Goal: Information Seeking & Learning: Check status

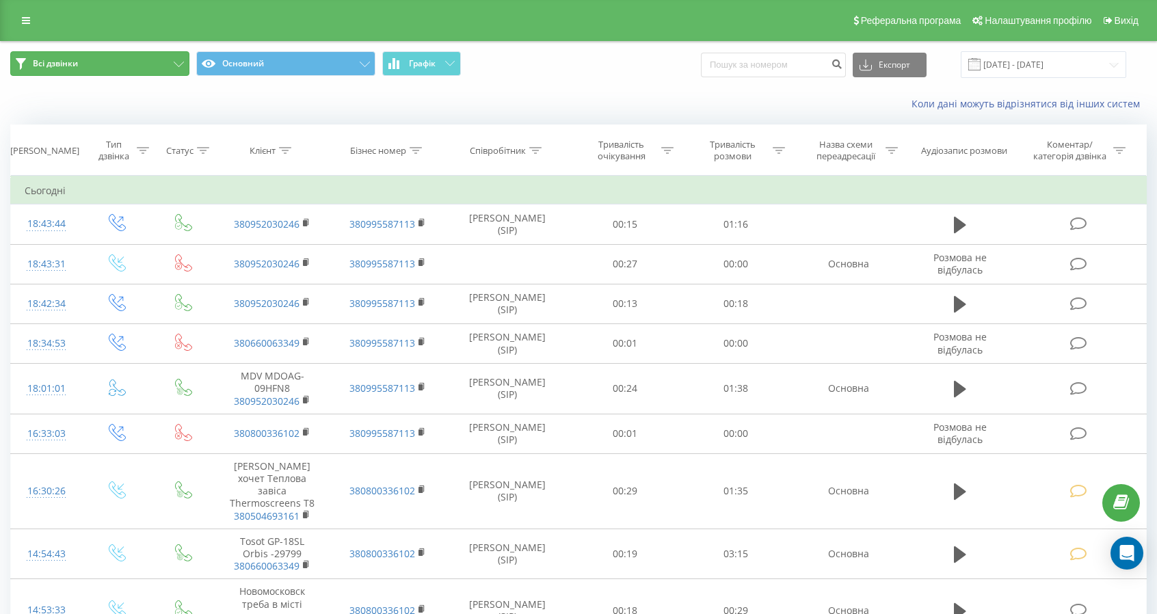
click at [150, 62] on button "Всі дзвінки" at bounding box center [99, 63] width 179 height 25
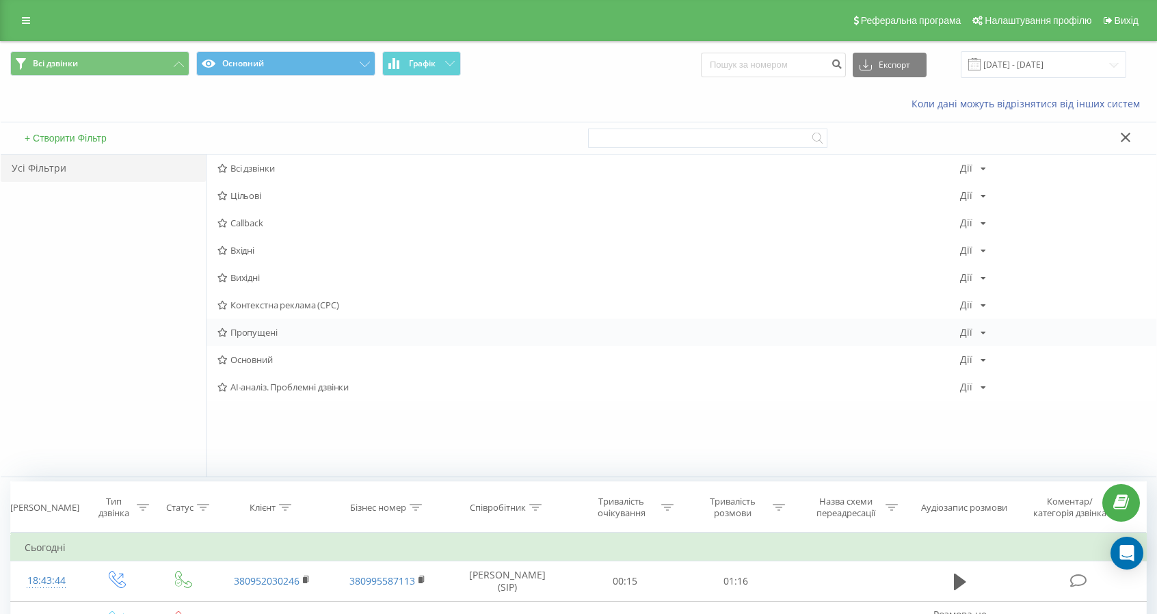
click at [259, 333] on span "Пропущені" at bounding box center [589, 333] width 743 height 10
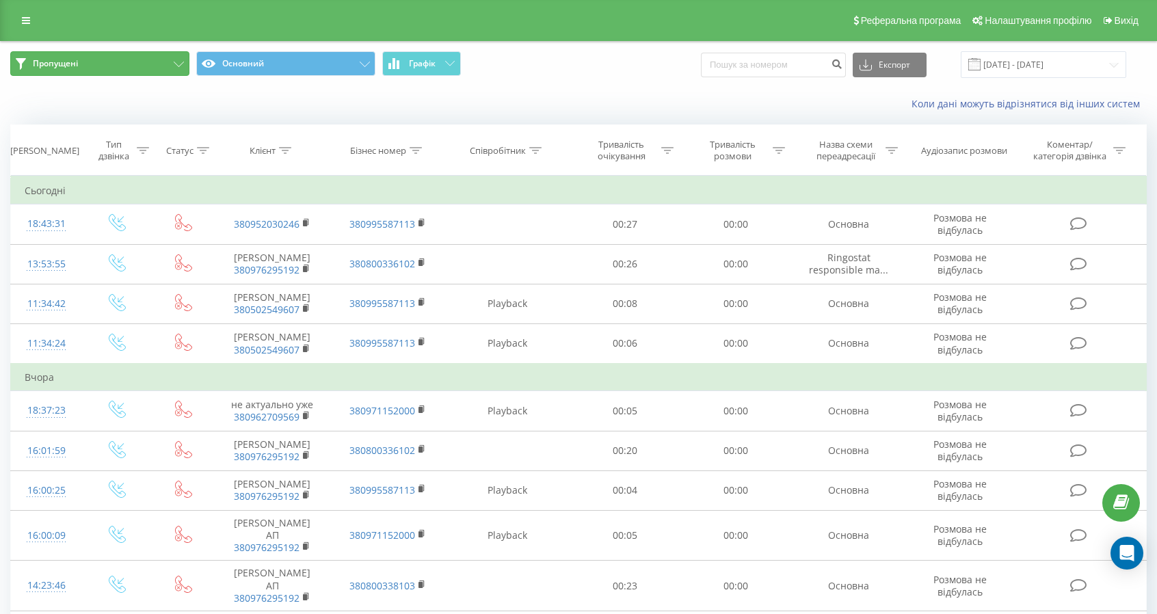
click at [133, 58] on button "Пропущені" at bounding box center [99, 63] width 179 height 25
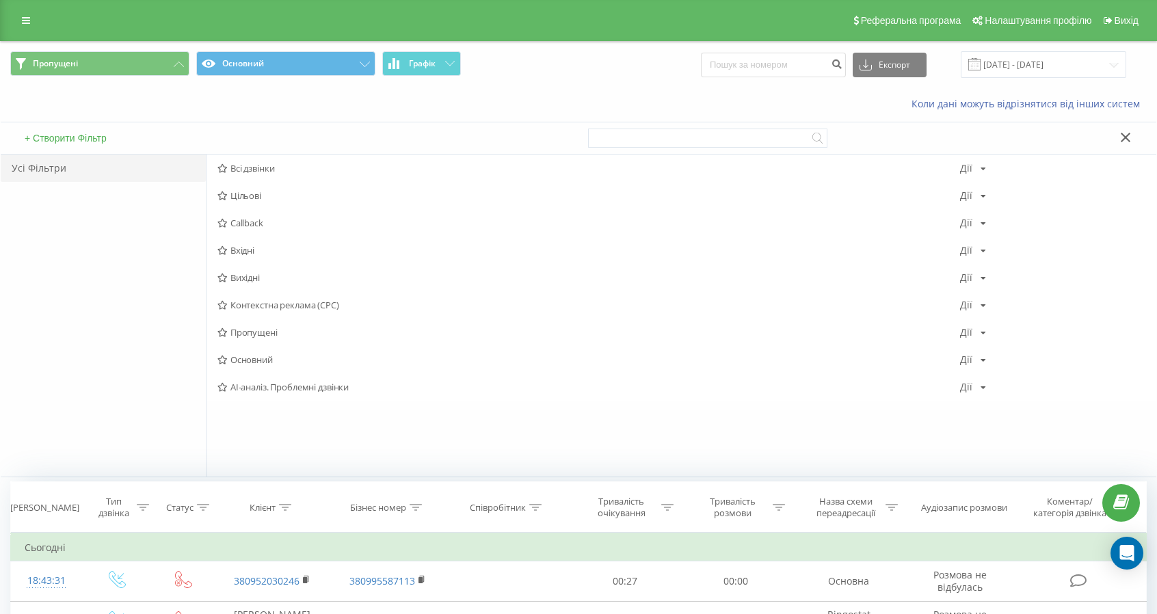
click at [252, 169] on span "Всі дзвінки" at bounding box center [589, 168] width 743 height 10
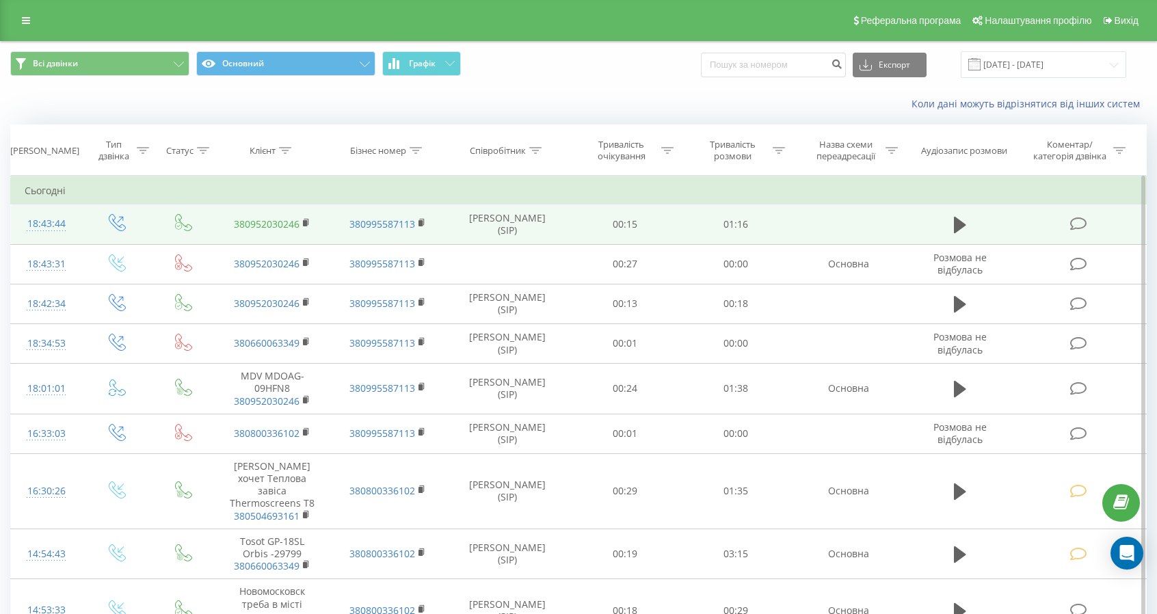
click at [270, 222] on link "380952030246" at bounding box center [267, 224] width 66 height 13
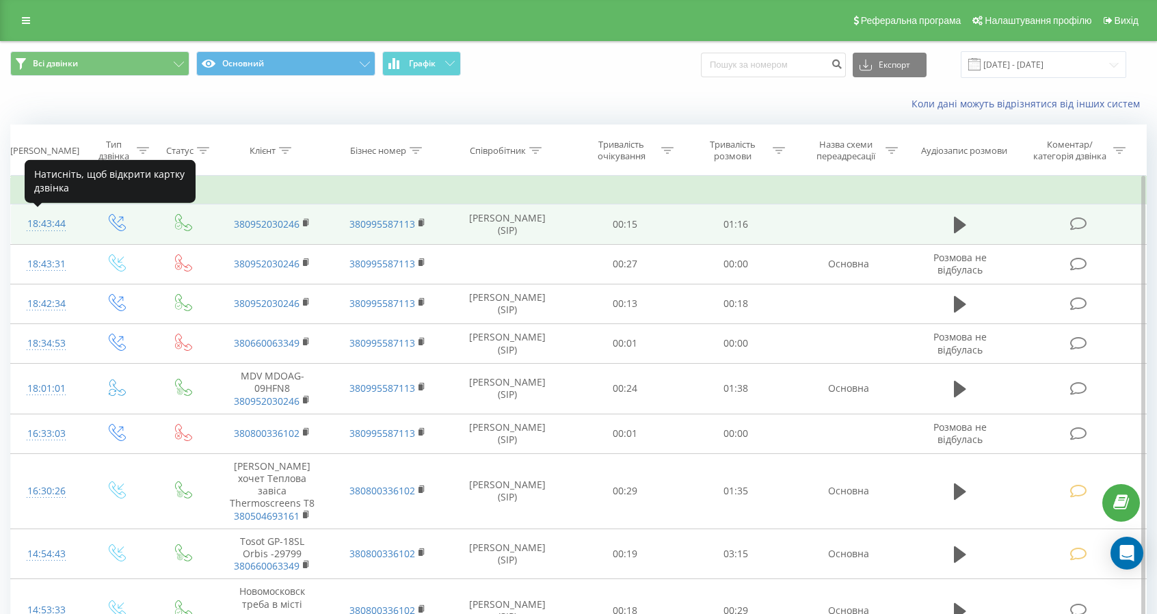
click at [53, 222] on div "18:43:44" at bounding box center [46, 224] width 43 height 27
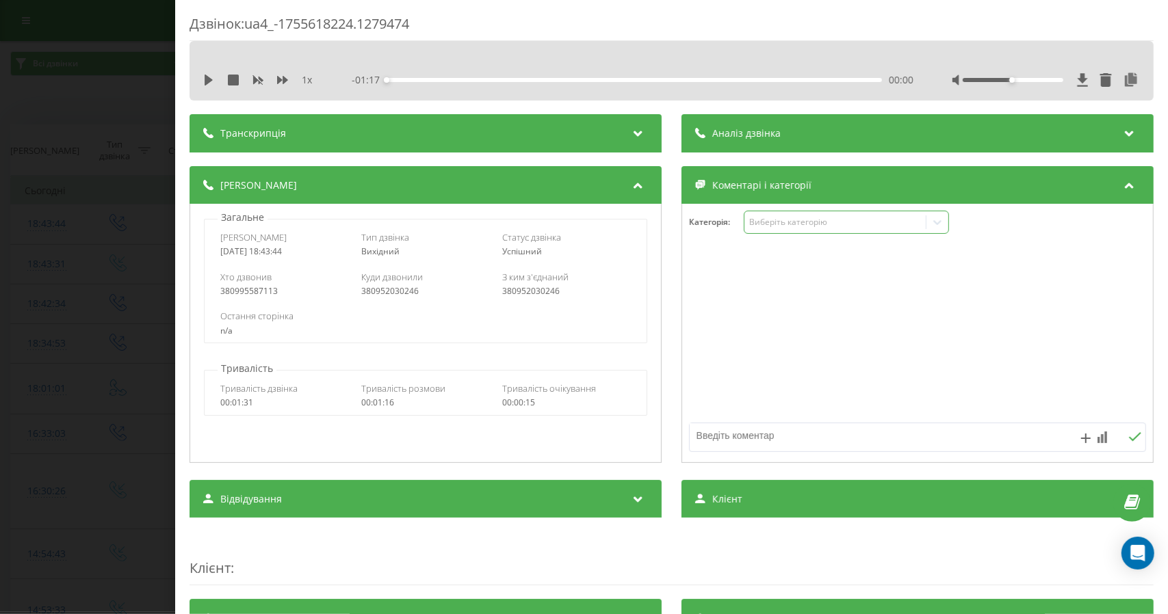
click at [815, 220] on div "Виберіть категорію" at bounding box center [834, 222] width 171 height 11
click at [855, 374] on div at bounding box center [917, 334] width 471 height 164
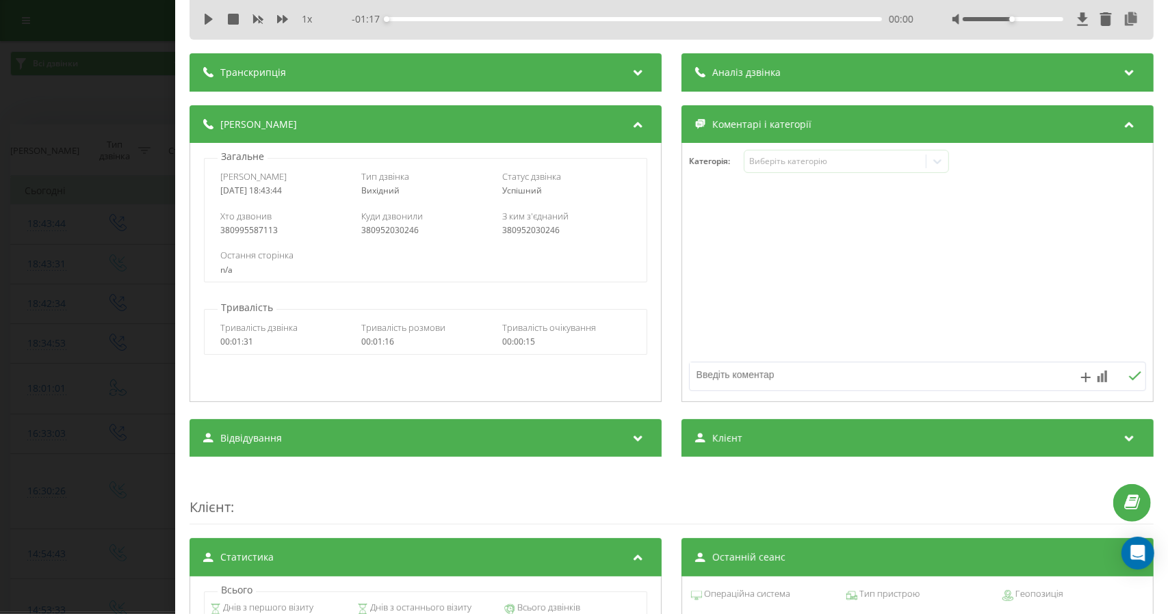
scroll to position [137, 0]
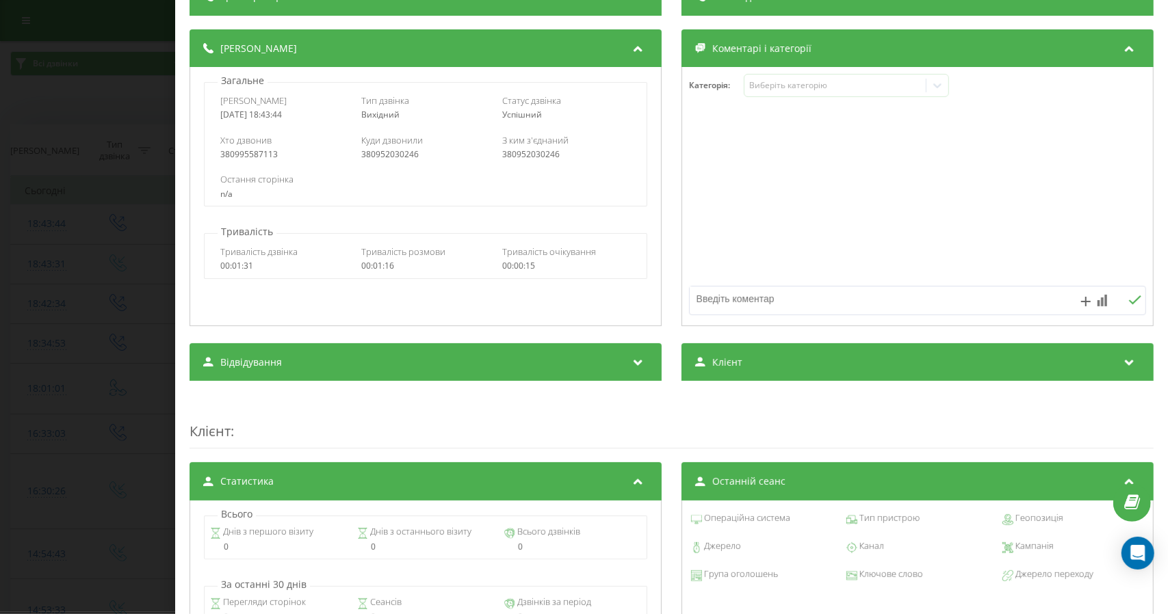
click at [880, 297] on textarea at bounding box center [872, 299] width 365 height 25
click at [815, 220] on div at bounding box center [917, 197] width 471 height 164
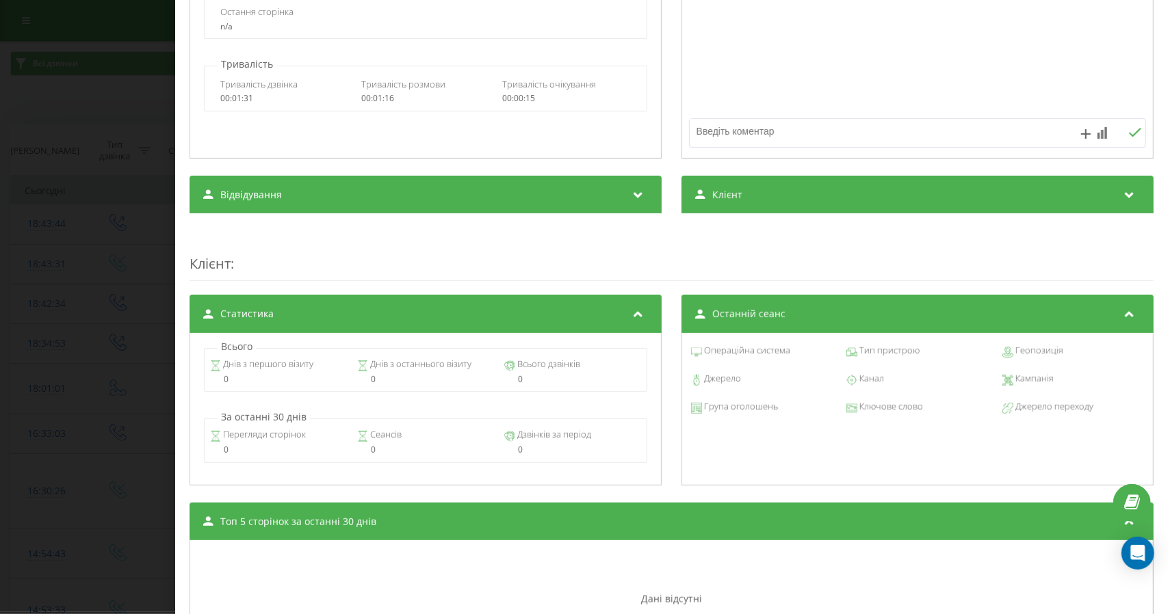
scroll to position [168, 0]
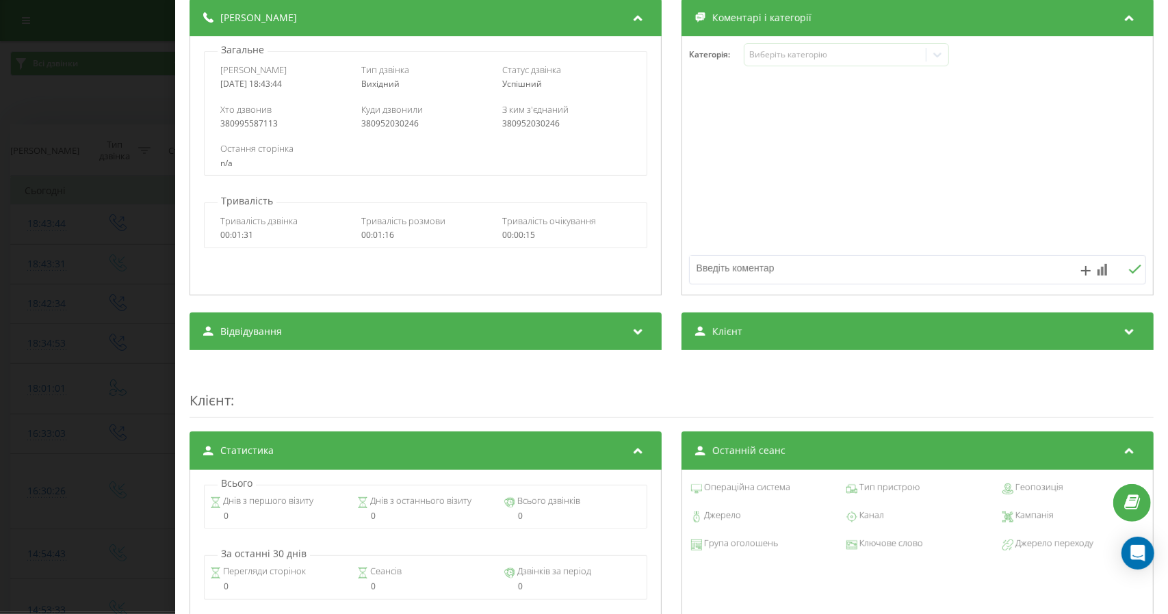
click at [286, 410] on div "Клієнт :" at bounding box center [671, 391] width 964 height 54
click at [250, 396] on div "Клієнт :" at bounding box center [671, 391] width 964 height 54
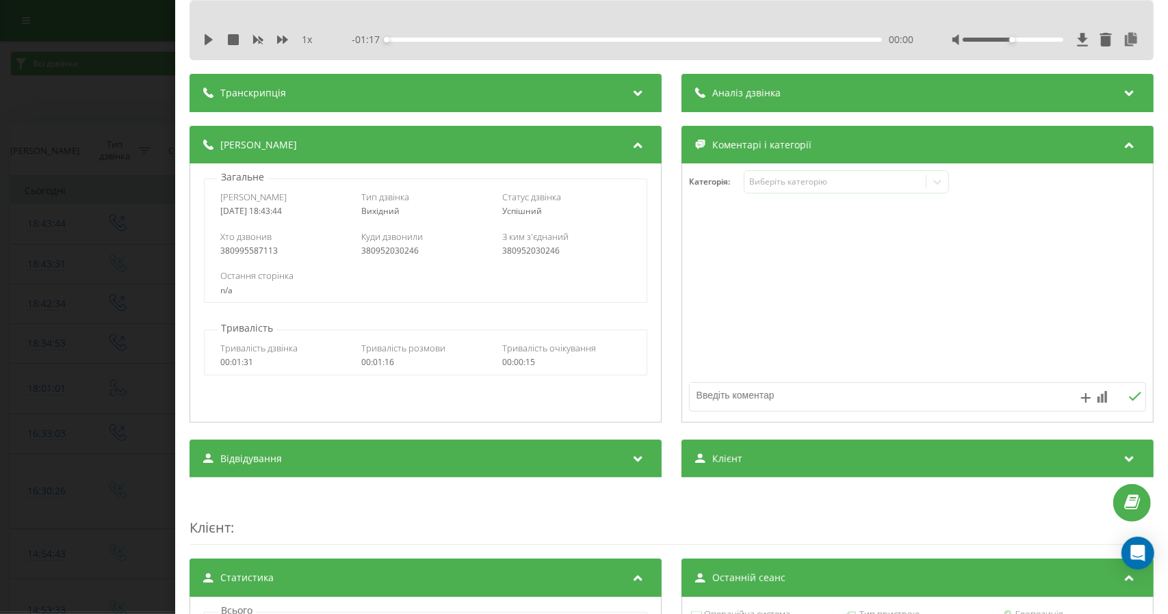
scroll to position [0, 0]
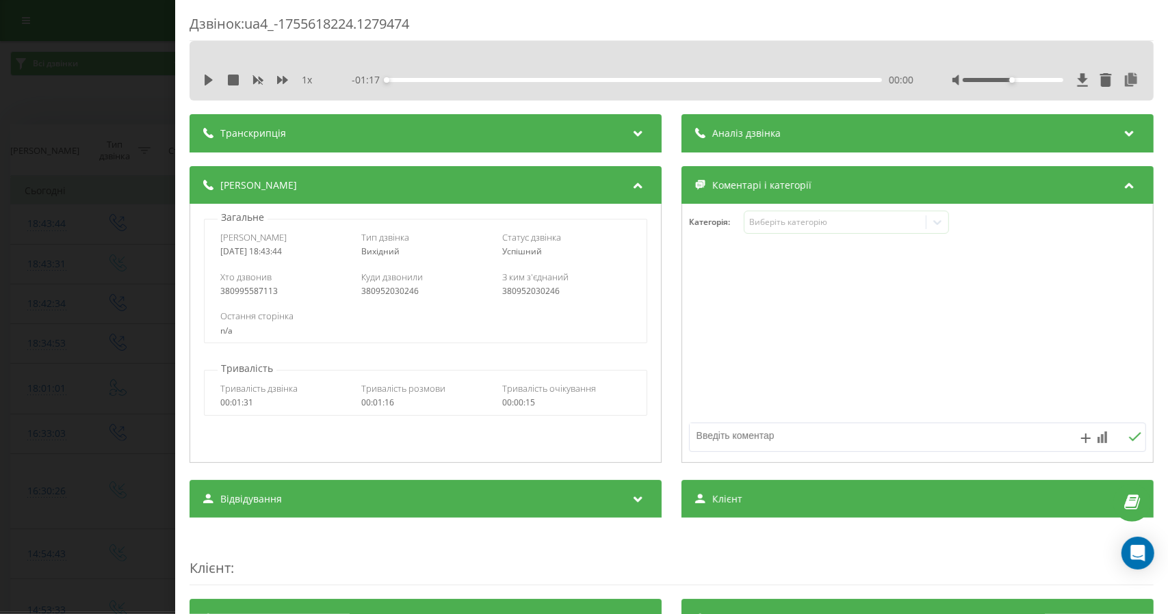
click at [632, 132] on icon at bounding box center [637, 131] width 16 height 14
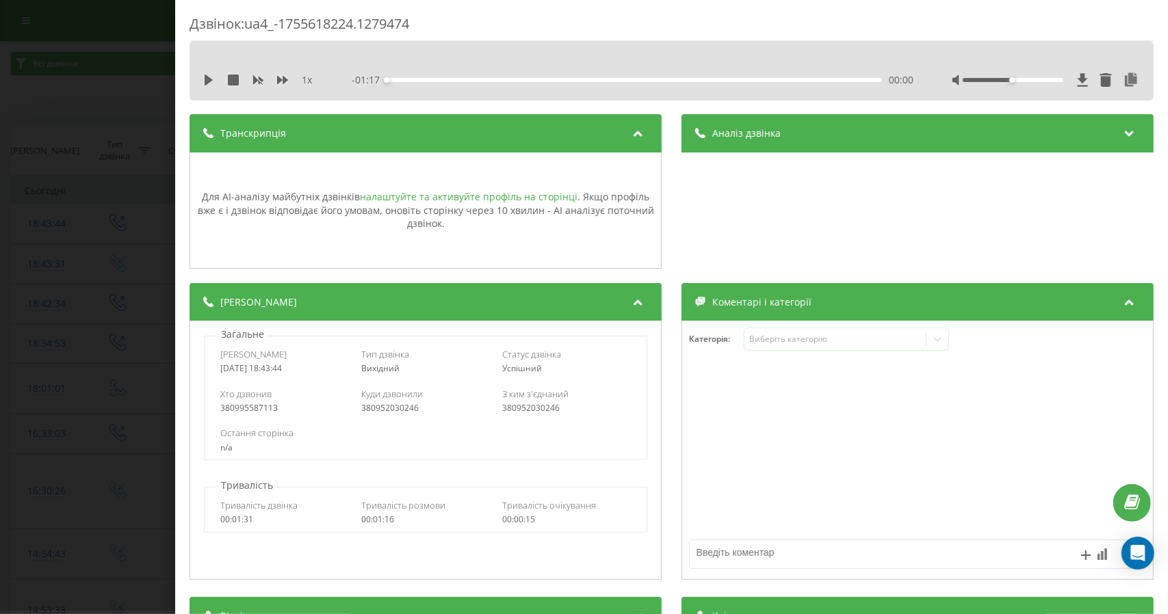
click at [476, 196] on link "налаштуйте та активуйте профіль на сторінці" at bounding box center [469, 196] width 218 height 13
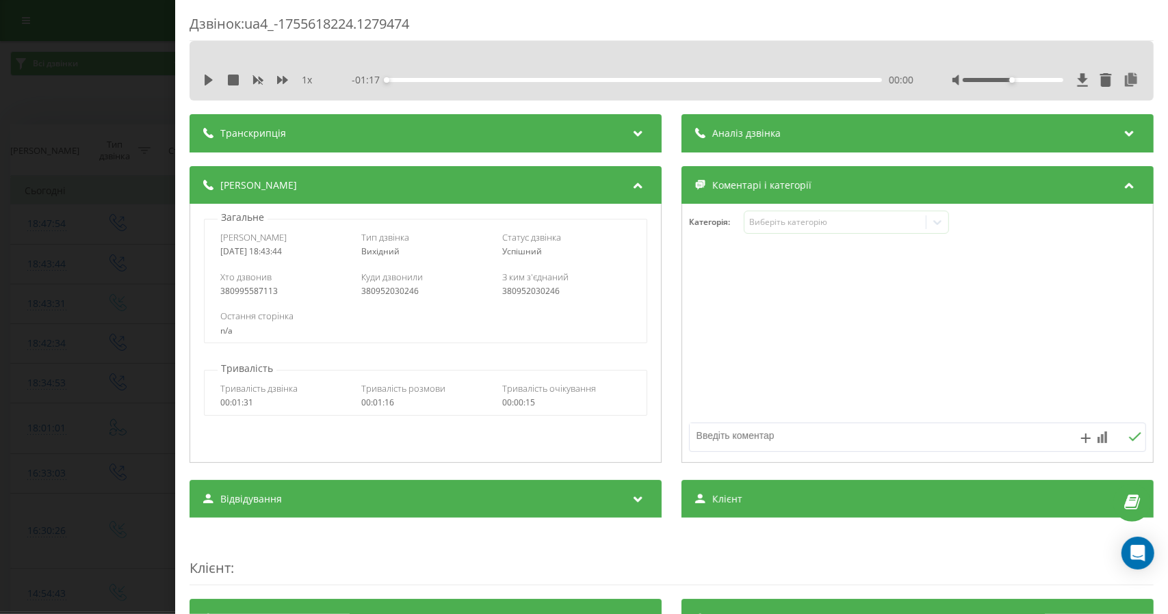
click at [237, 23] on div "Дзвінок : ua4_-1755618224.1279474" at bounding box center [671, 27] width 964 height 27
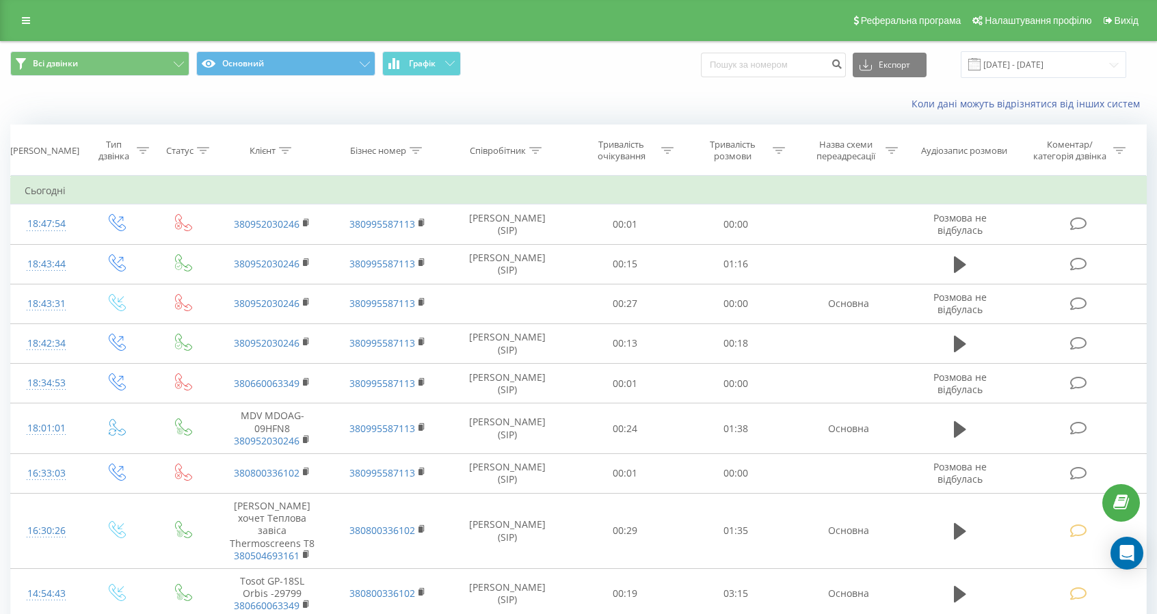
click at [283, 147] on icon at bounding box center [285, 150] width 12 height 7
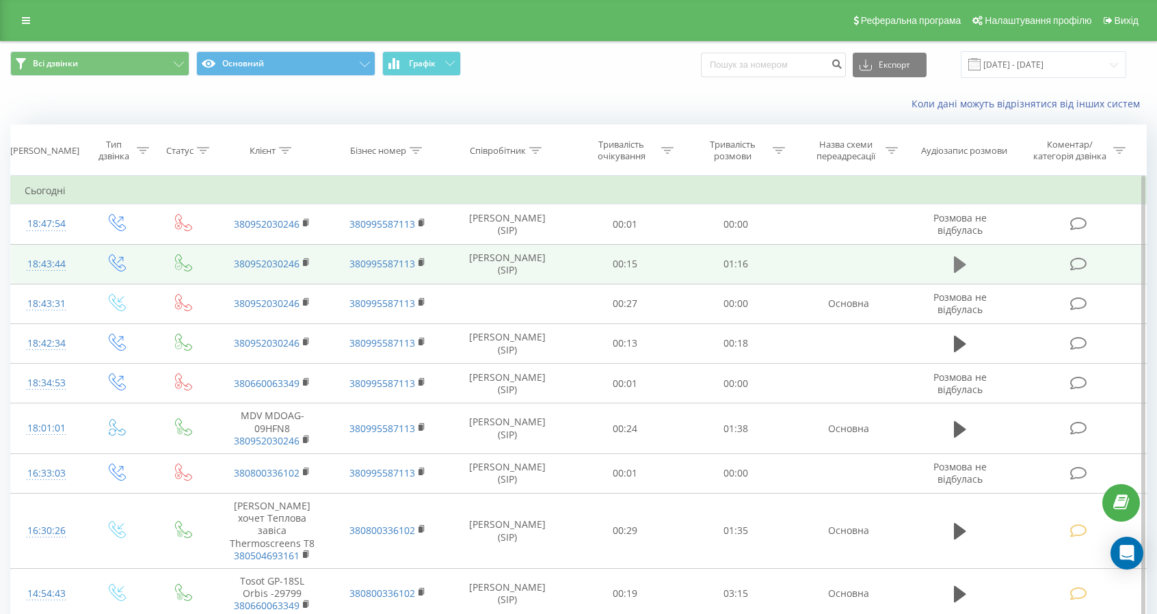
click at [960, 263] on icon at bounding box center [960, 265] width 12 height 16
